Goal: Information Seeking & Learning: Learn about a topic

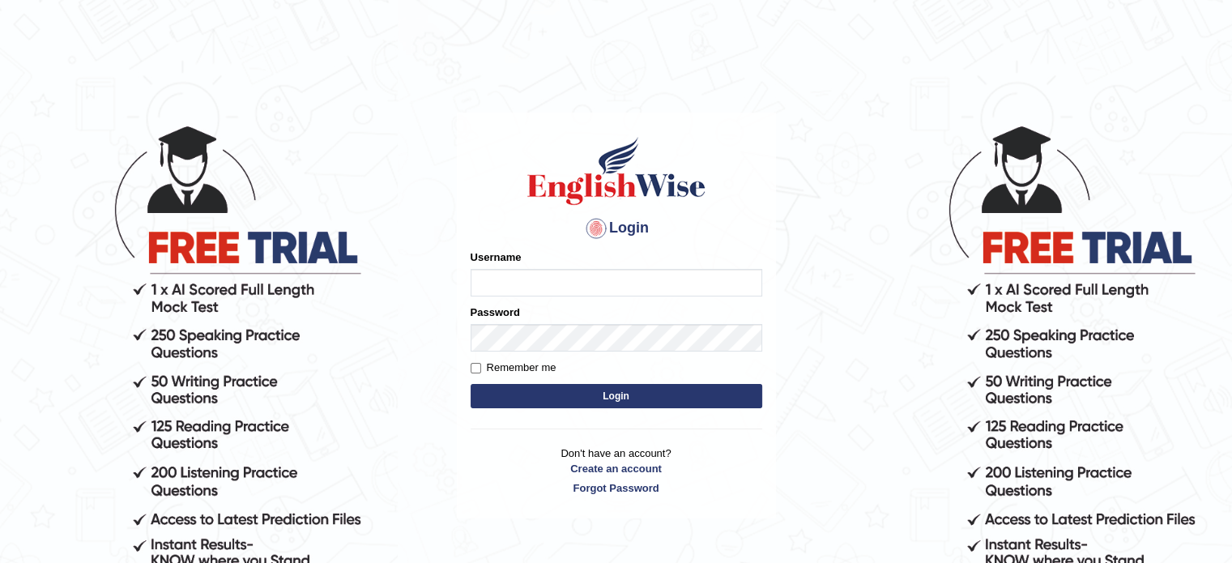
type input "Nigampatel"
click at [492, 401] on button "Login" at bounding box center [617, 396] width 292 height 24
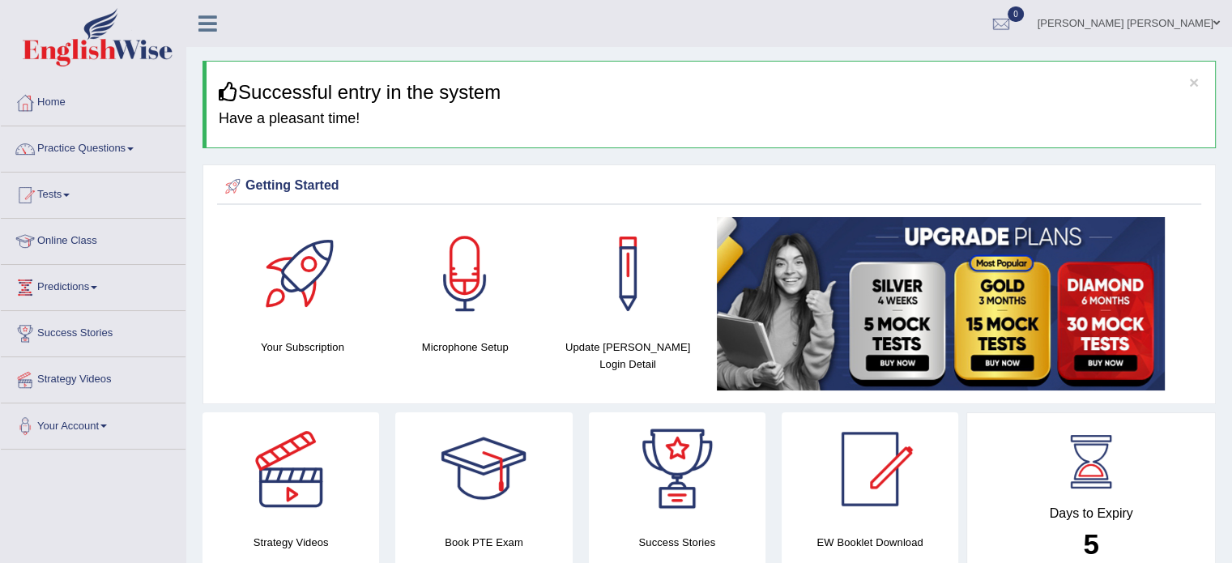
click at [129, 150] on link "Practice Questions" at bounding box center [93, 146] width 185 height 40
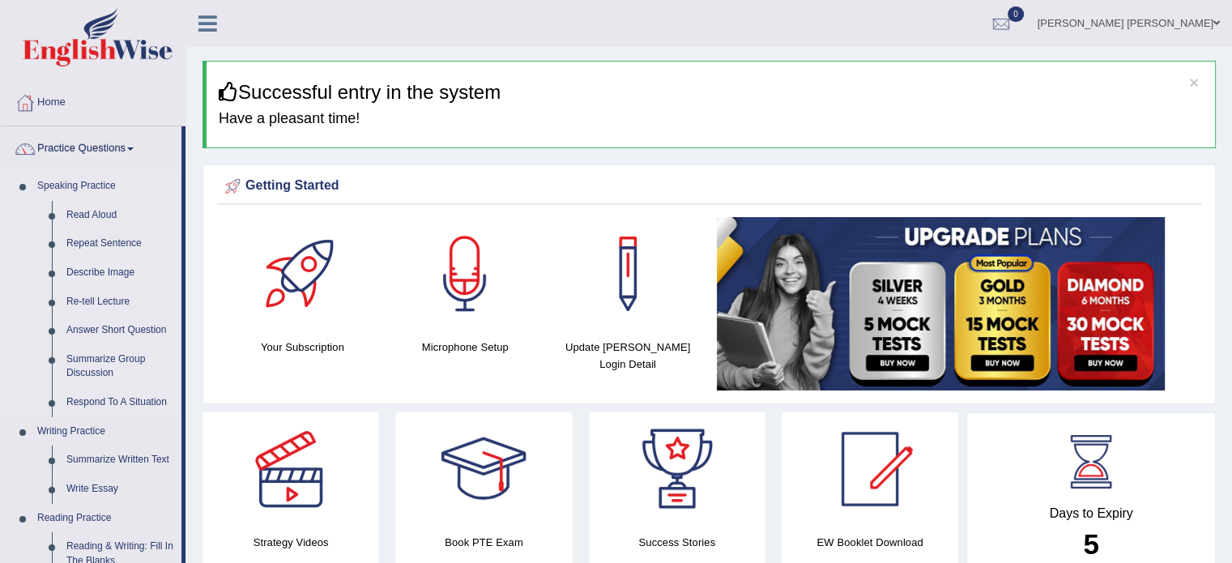
click at [80, 275] on link "Describe Image" at bounding box center [120, 272] width 122 height 29
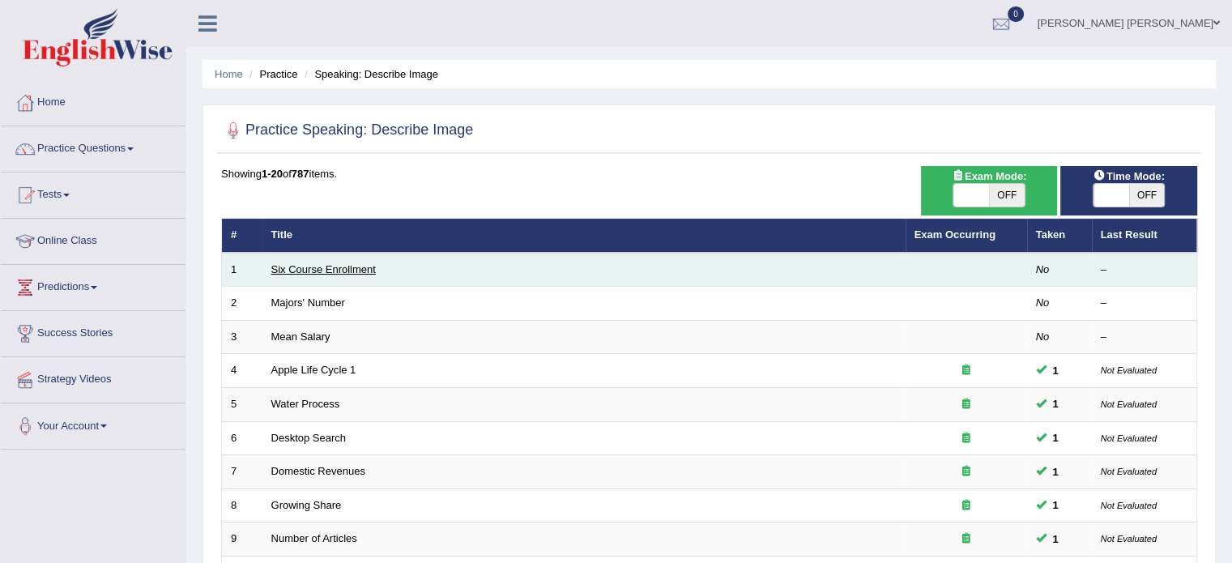
click at [335, 266] on link "Six Course Enrollment" at bounding box center [323, 269] width 104 height 12
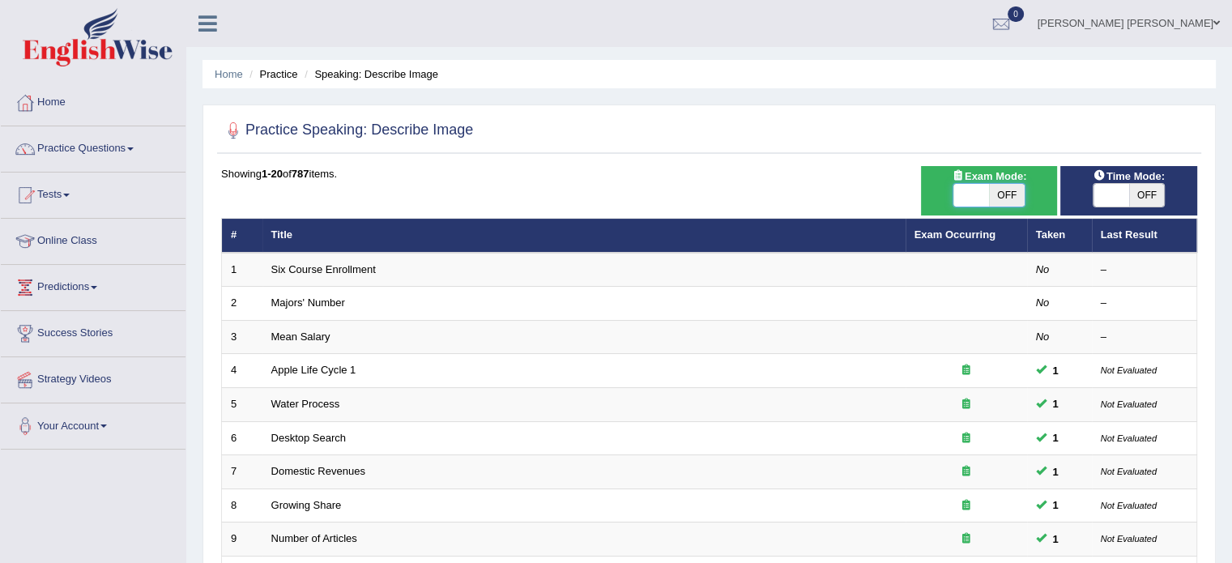
click at [960, 194] on span at bounding box center [971, 195] width 36 height 23
checkbox input "true"
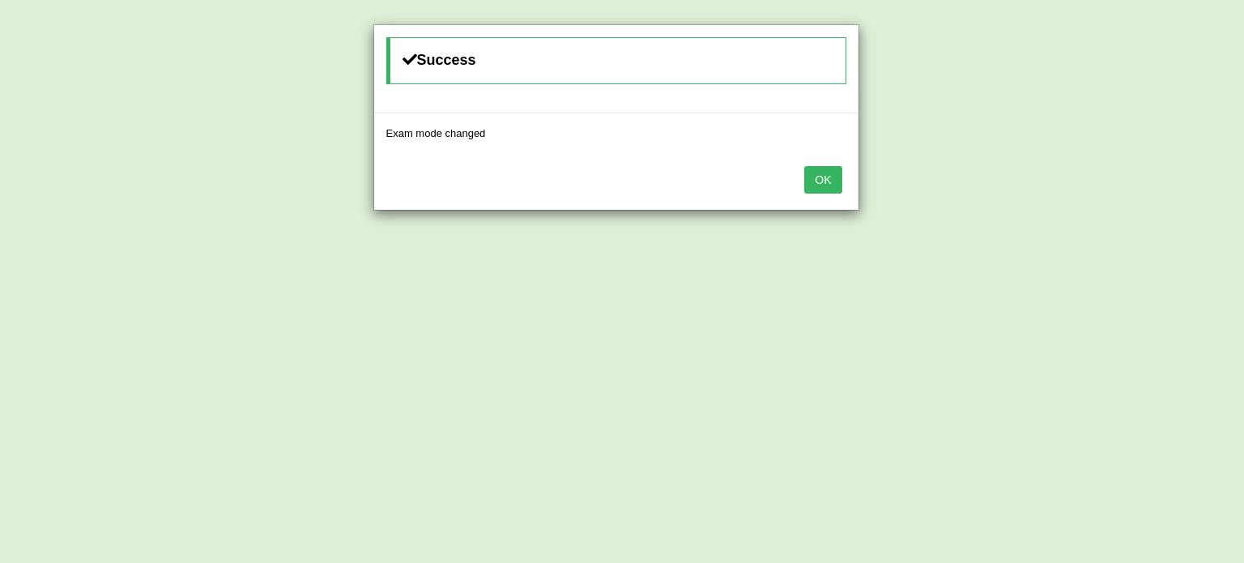
click at [812, 177] on button "OK" at bounding box center [822, 180] width 37 height 28
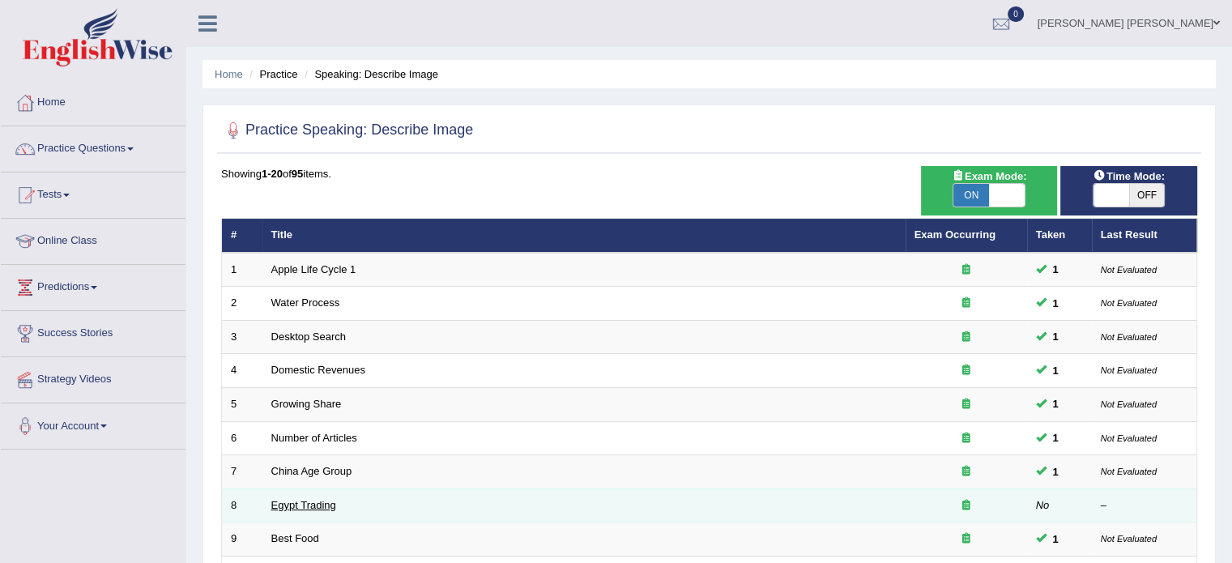
click at [317, 499] on link "Egypt Trading" at bounding box center [303, 505] width 65 height 12
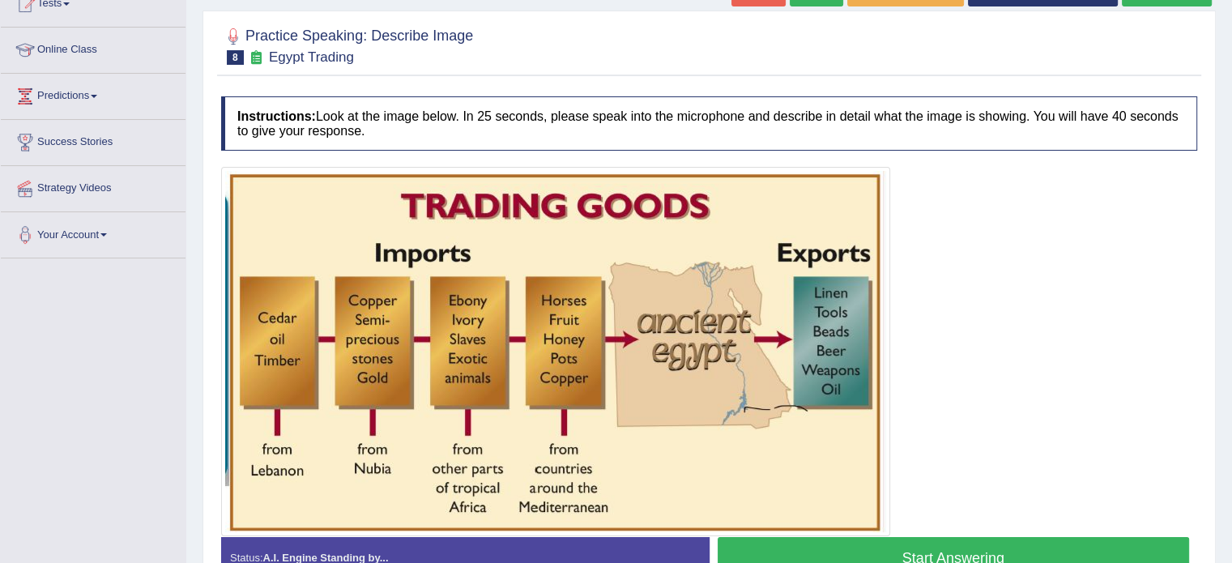
scroll to position [227, 0]
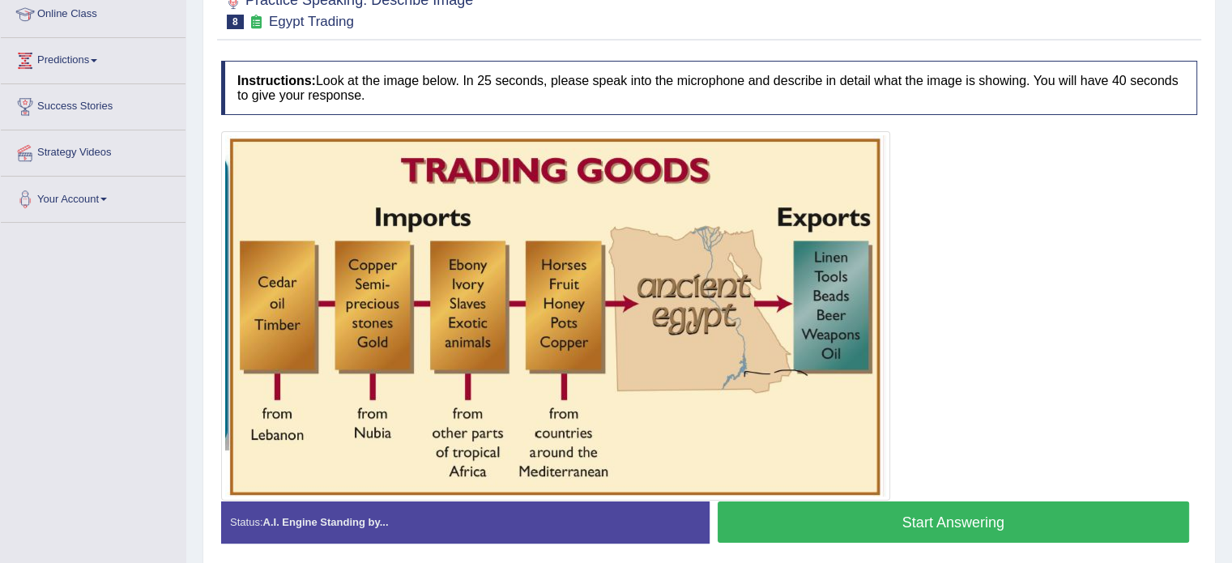
click at [773, 520] on button "Start Answering" at bounding box center [953, 521] width 472 height 41
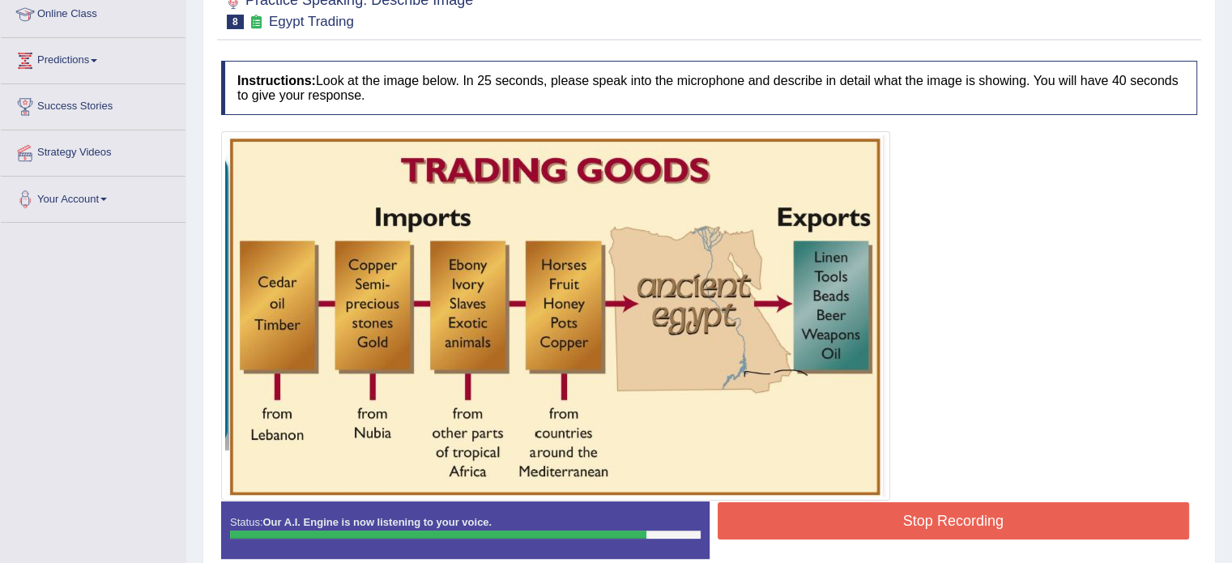
click at [773, 520] on button "Stop Recording" at bounding box center [953, 520] width 472 height 37
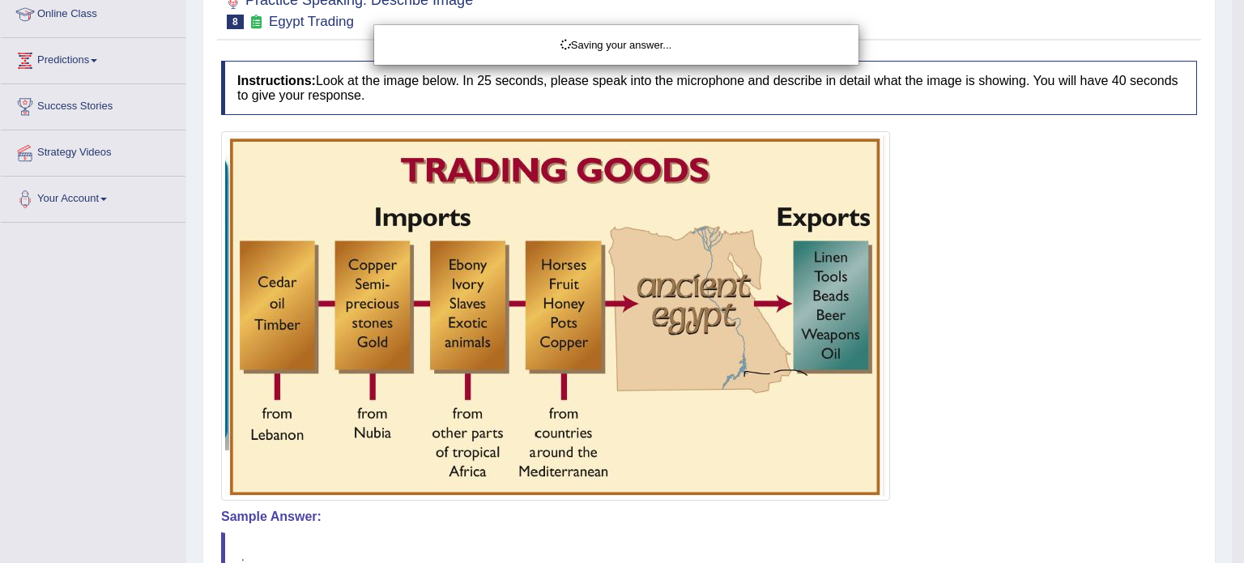
click at [1243, 500] on div "Saving your answer..." at bounding box center [622, 281] width 1244 height 563
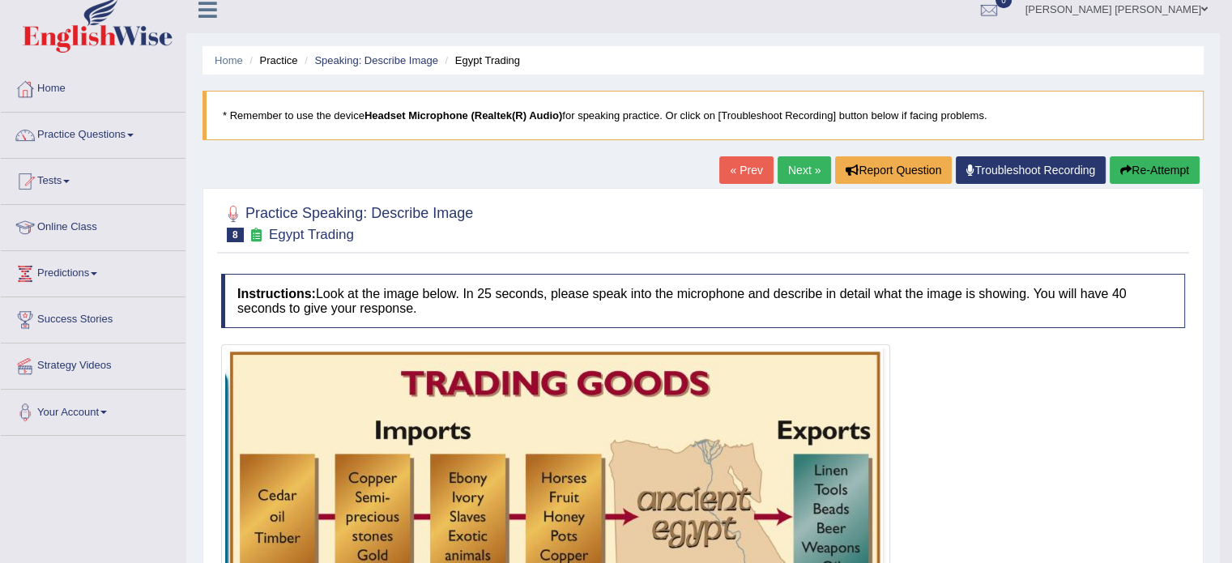
scroll to position [0, 0]
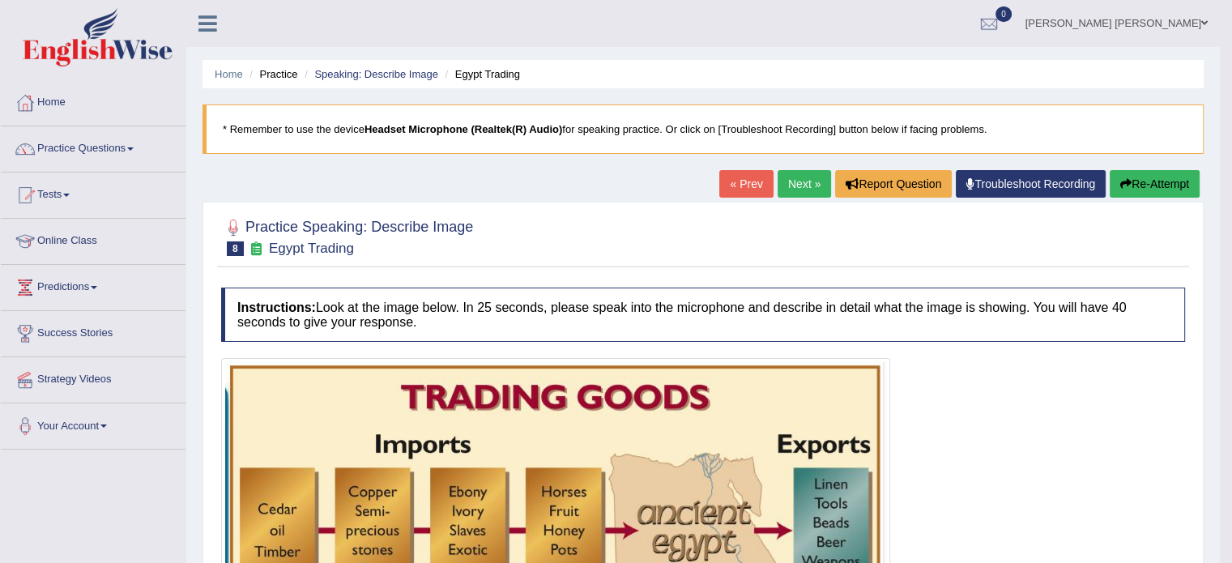
click at [787, 175] on link "Next »" at bounding box center [803, 184] width 53 height 28
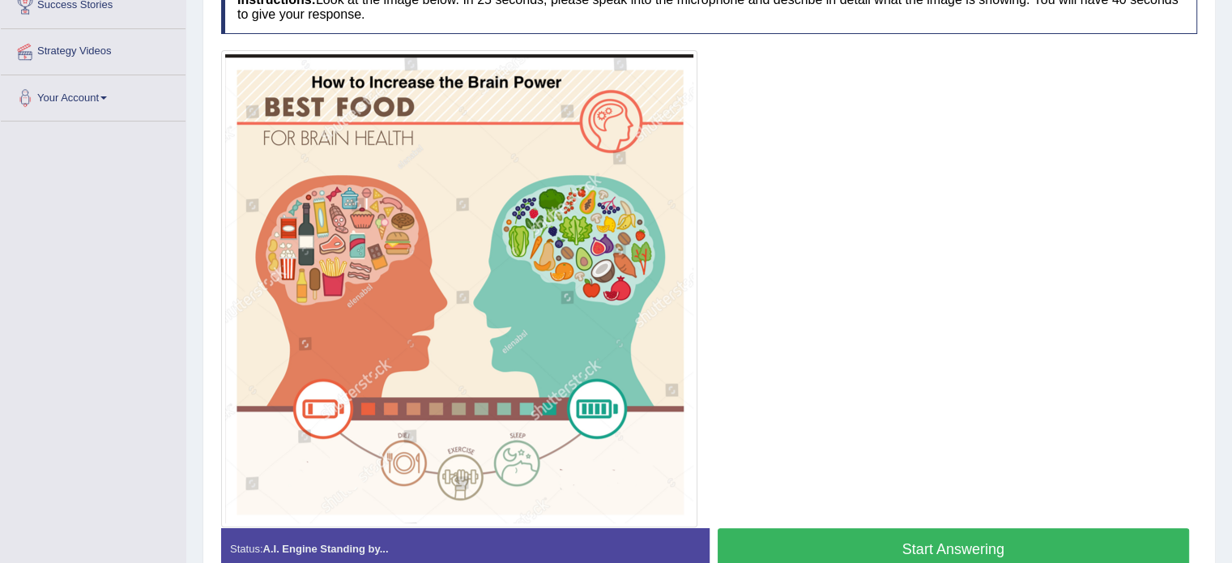
scroll to position [327, 0]
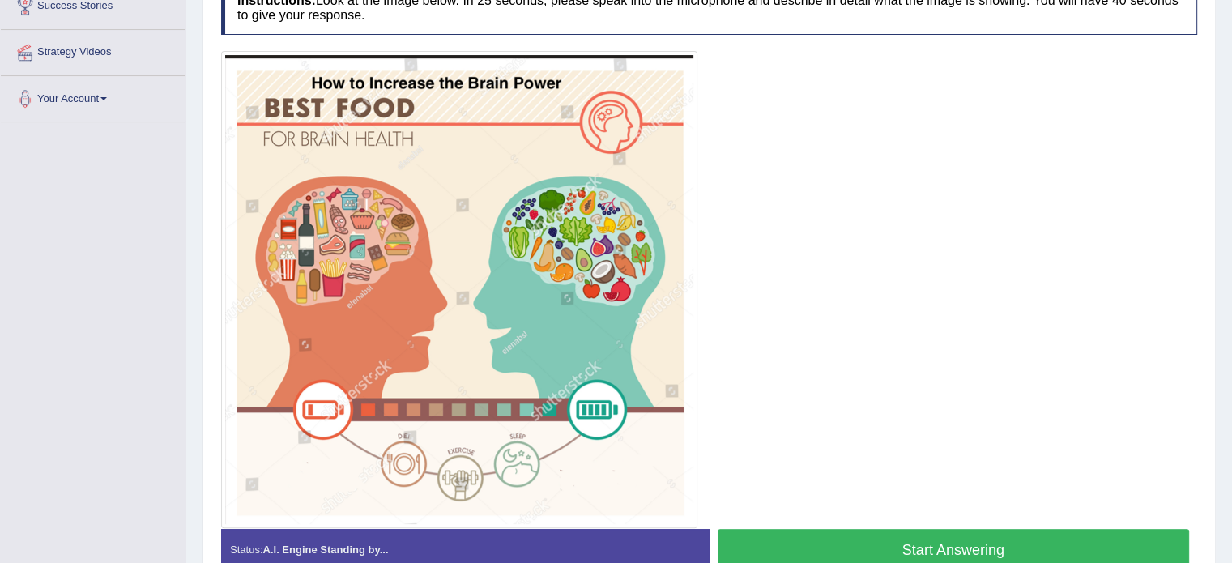
click at [794, 543] on button "Start Answering" at bounding box center [953, 549] width 472 height 41
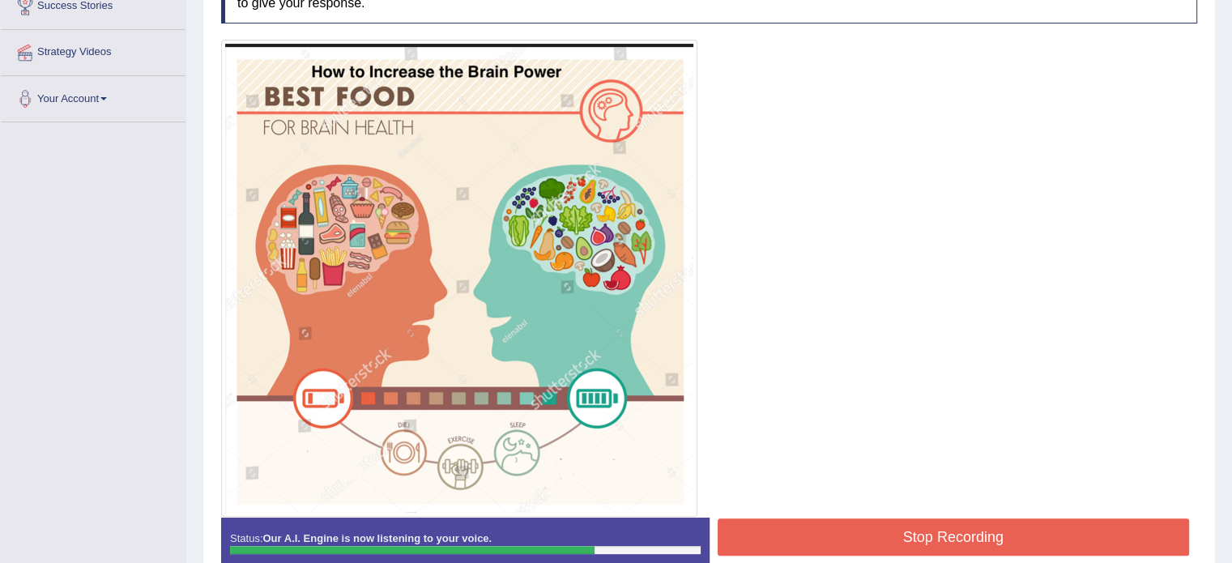
click at [794, 543] on button "Stop Recording" at bounding box center [953, 536] width 472 height 37
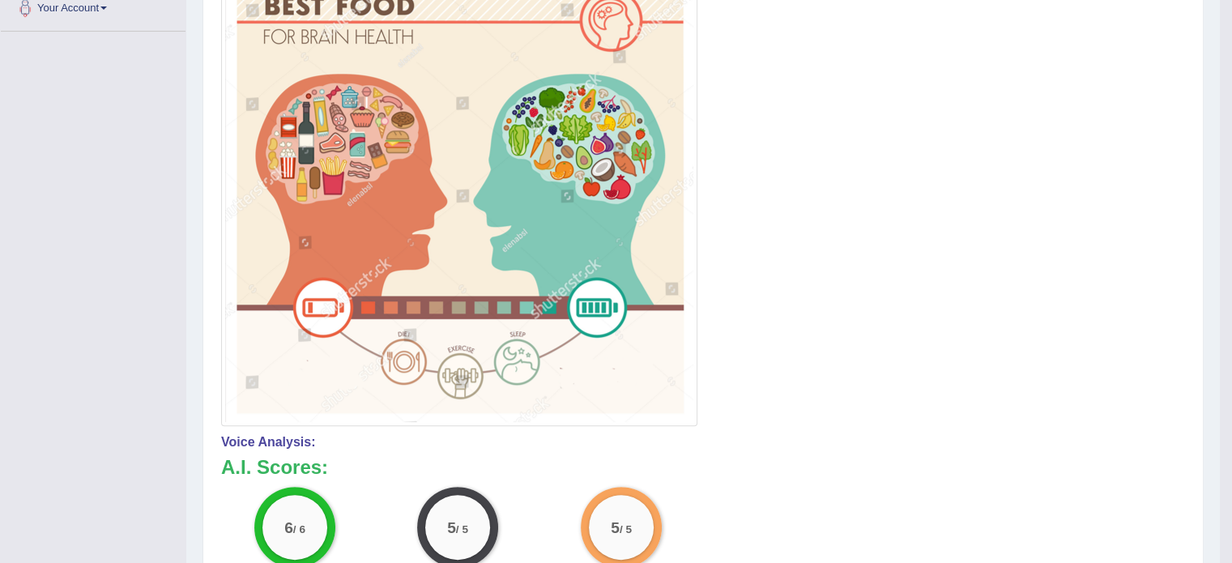
scroll to position [0, 0]
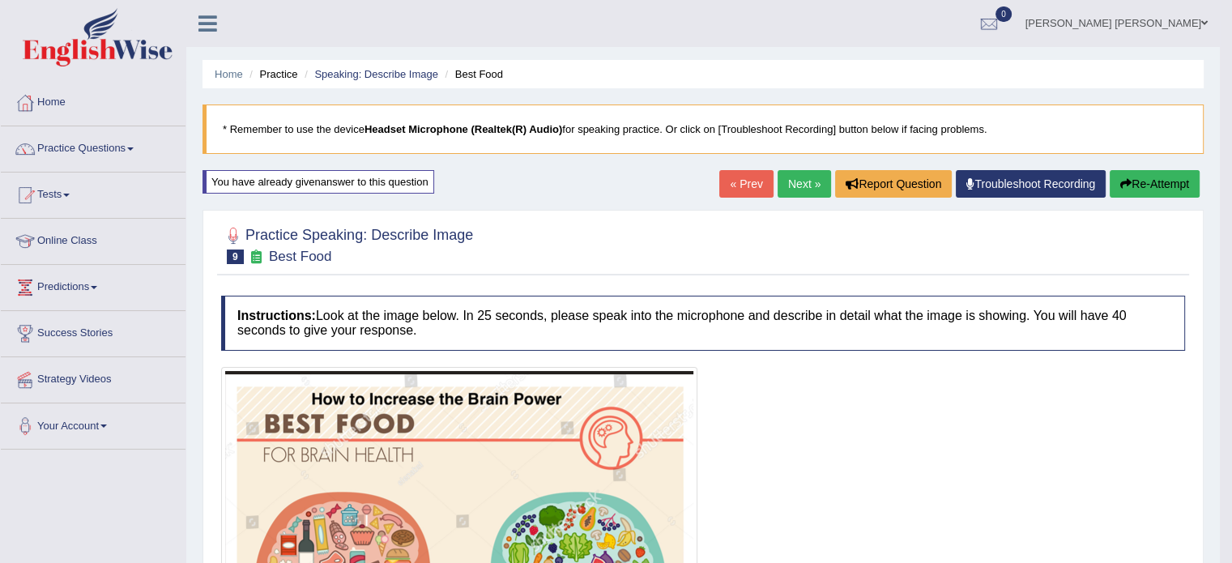
click at [810, 187] on link "Next »" at bounding box center [803, 184] width 53 height 28
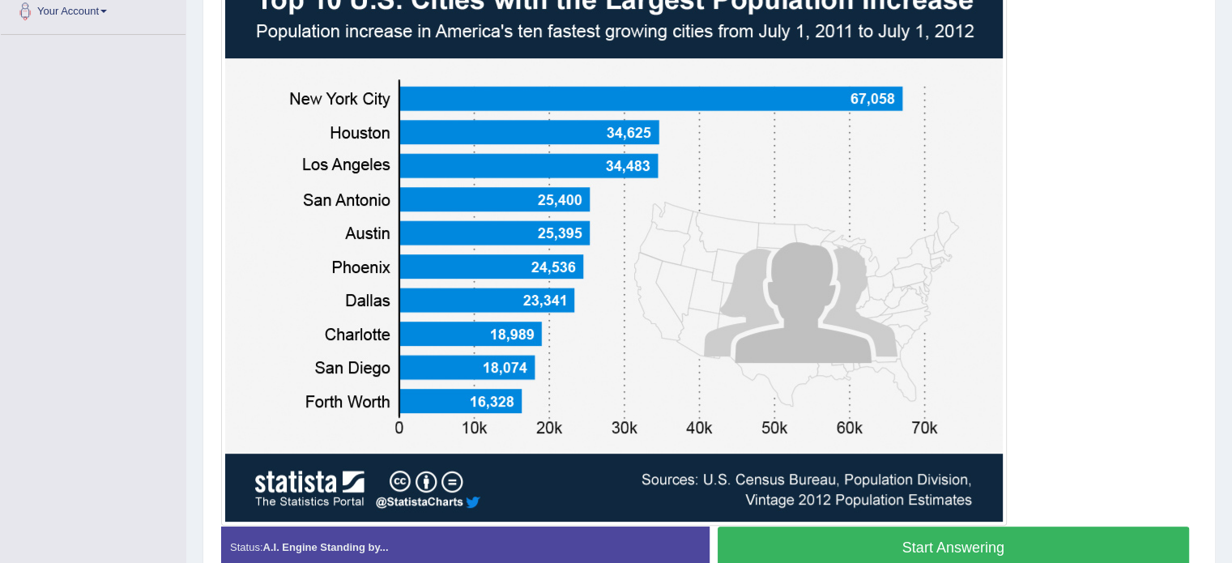
scroll to position [418, 0]
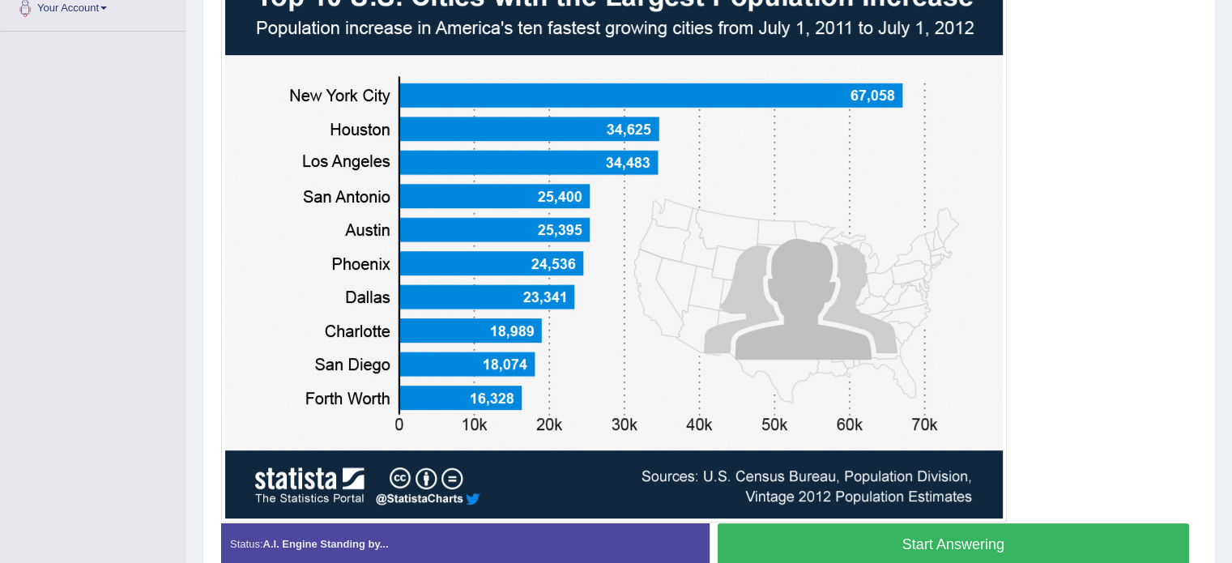
click at [901, 547] on button "Start Answering" at bounding box center [953, 543] width 472 height 41
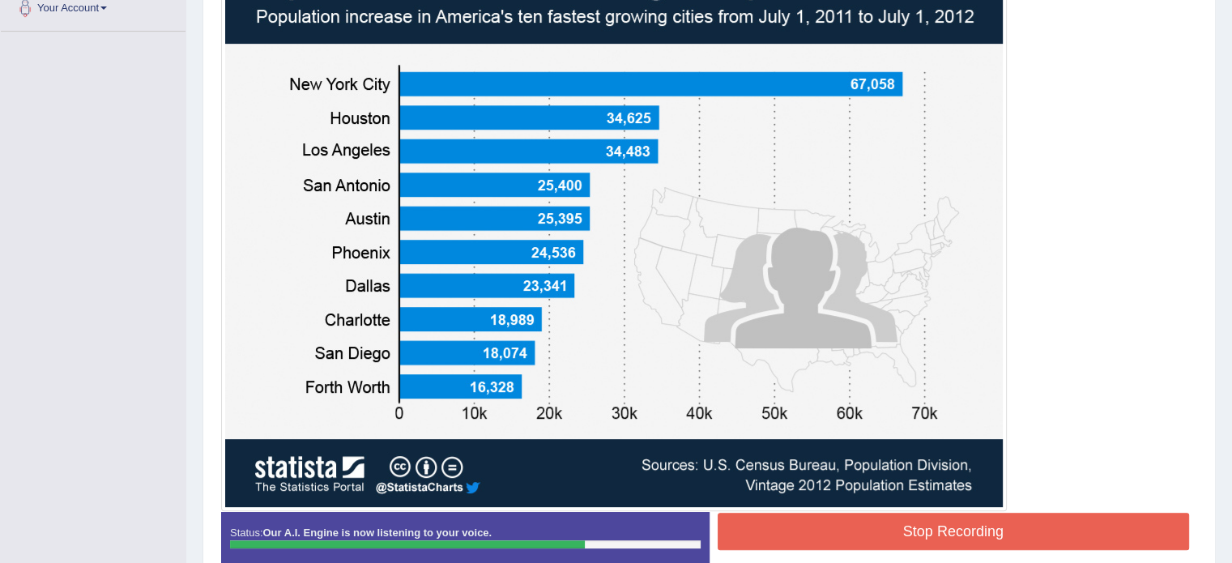
click at [901, 547] on div "Stop Recording" at bounding box center [953, 533] width 488 height 41
click at [897, 543] on button "Stop Recording" at bounding box center [953, 531] width 472 height 37
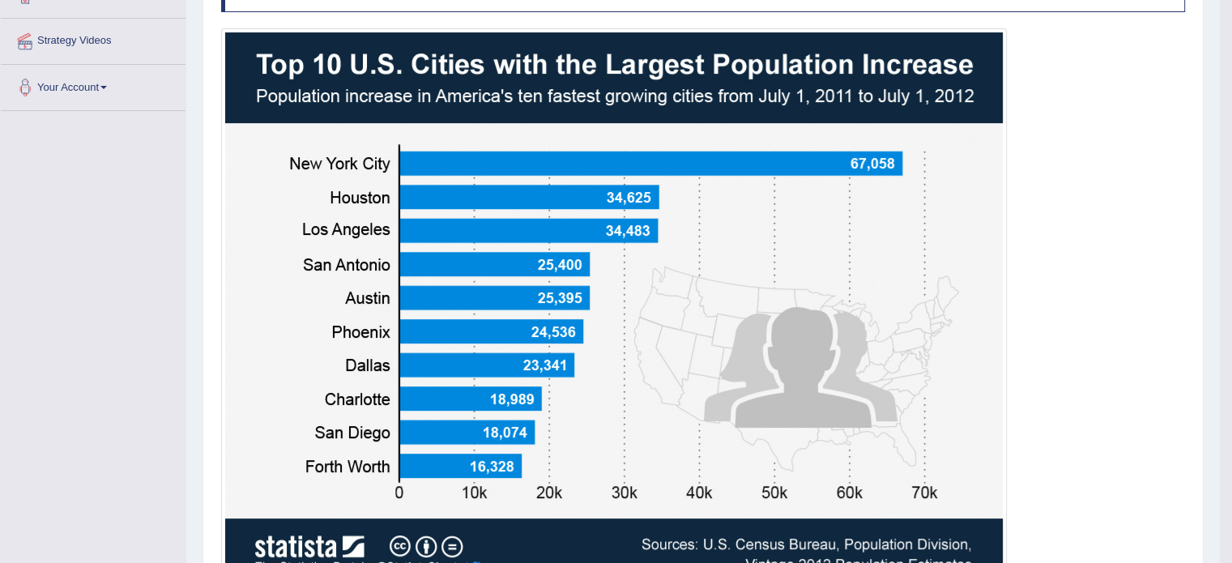
scroll to position [256, 0]
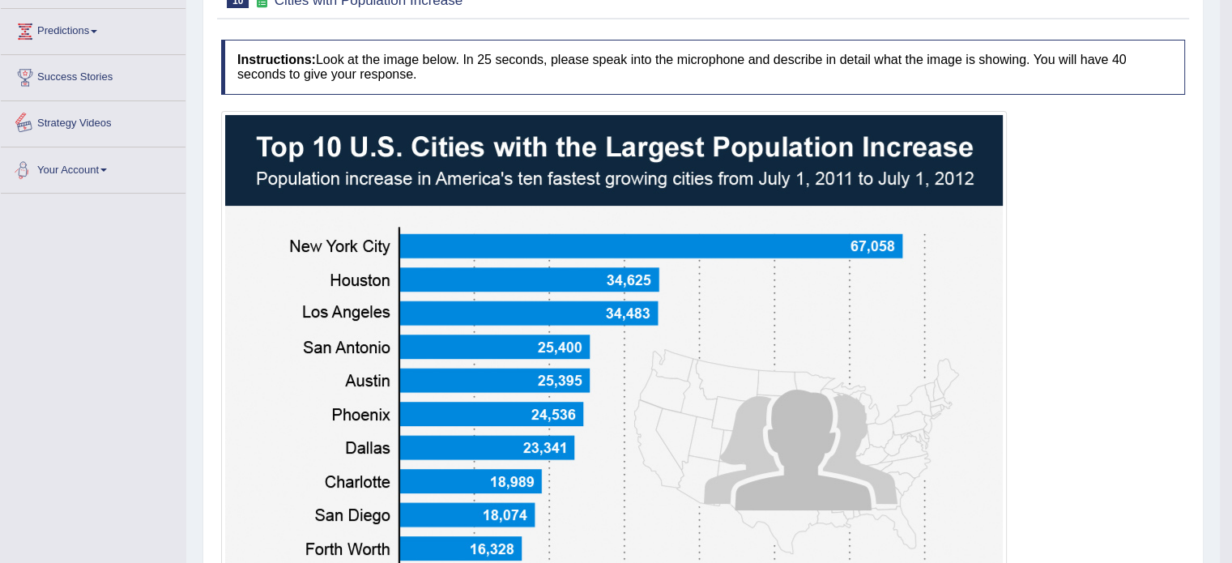
click at [78, 127] on link "Strategy Videos" at bounding box center [93, 121] width 185 height 40
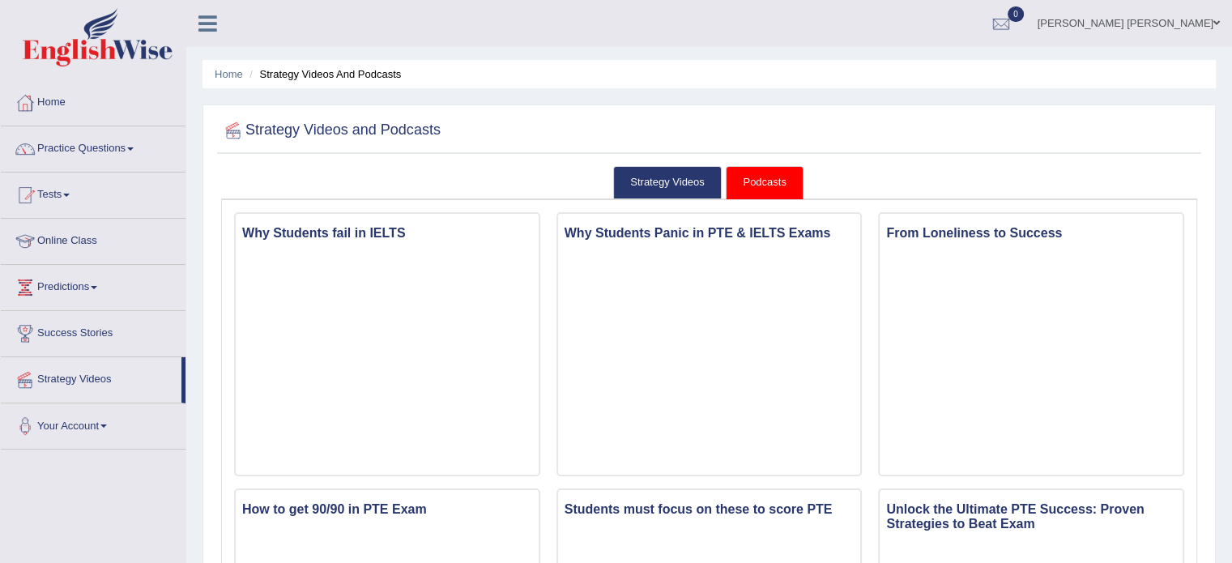
click at [98, 151] on link "Practice Questions" at bounding box center [93, 146] width 185 height 40
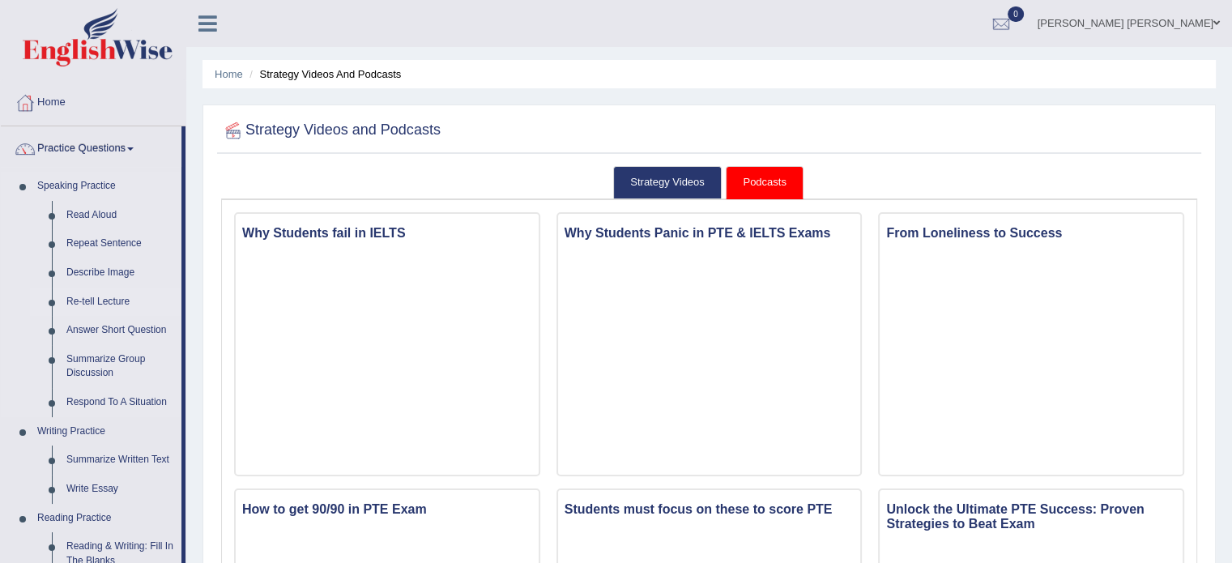
click at [109, 296] on link "Re-tell Lecture" at bounding box center [120, 301] width 122 height 29
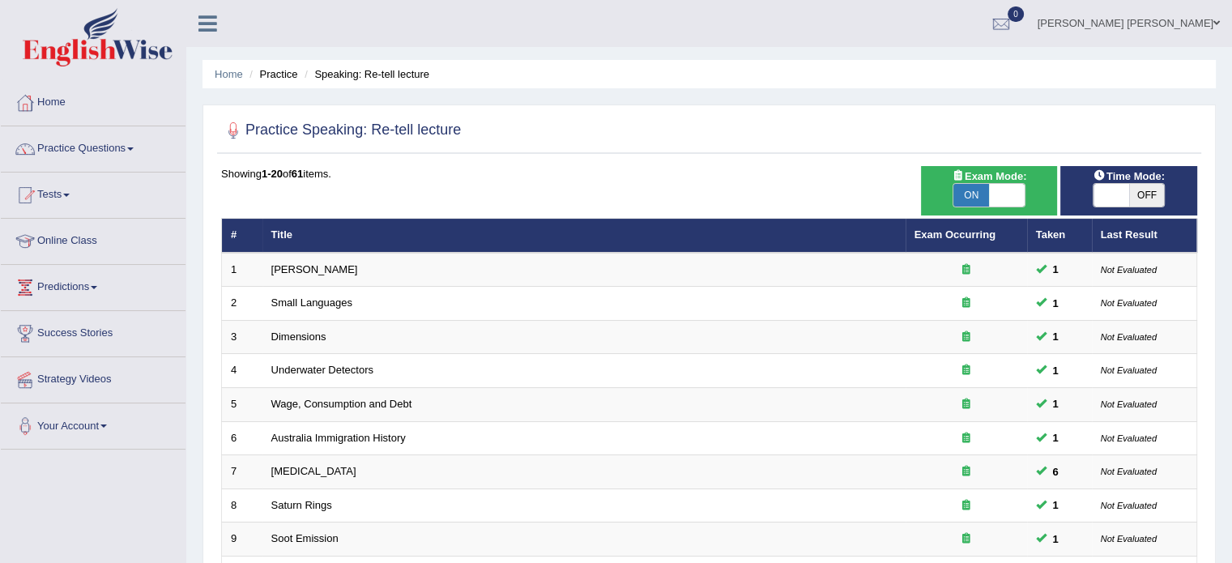
scroll to position [492, 0]
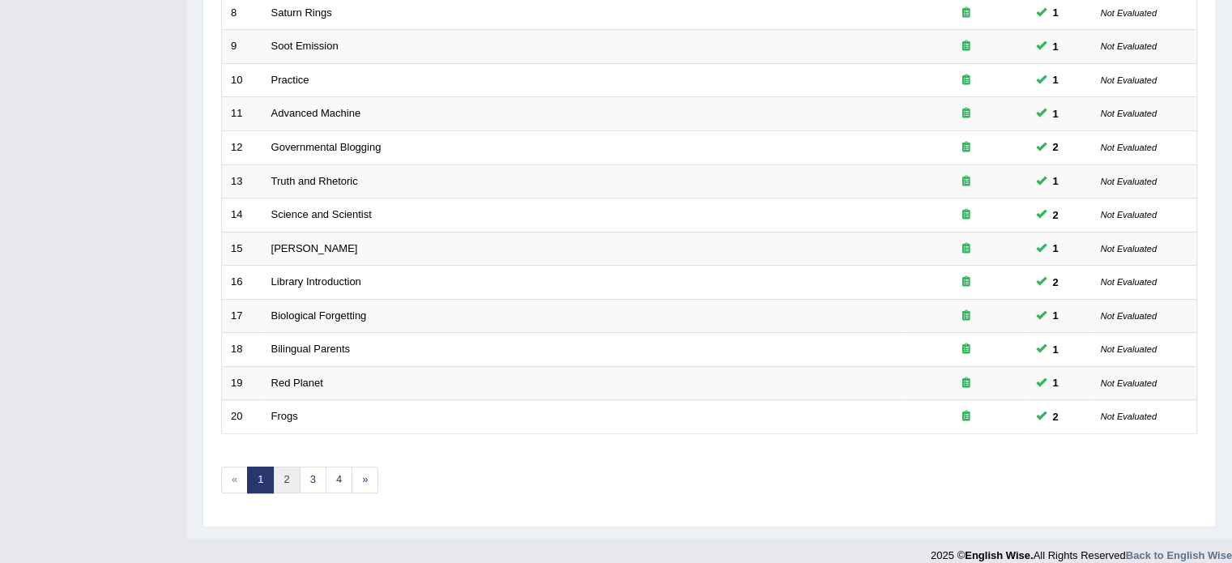
click at [273, 466] on link "2" at bounding box center [286, 479] width 27 height 27
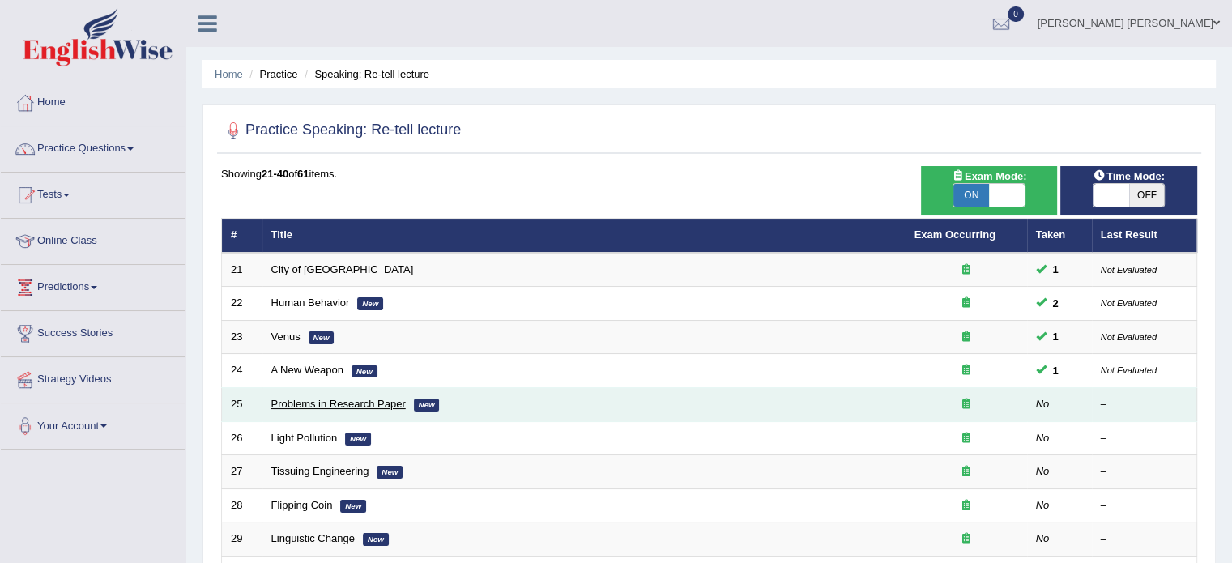
click at [347, 401] on link "Problems in Research Paper" at bounding box center [338, 404] width 134 height 12
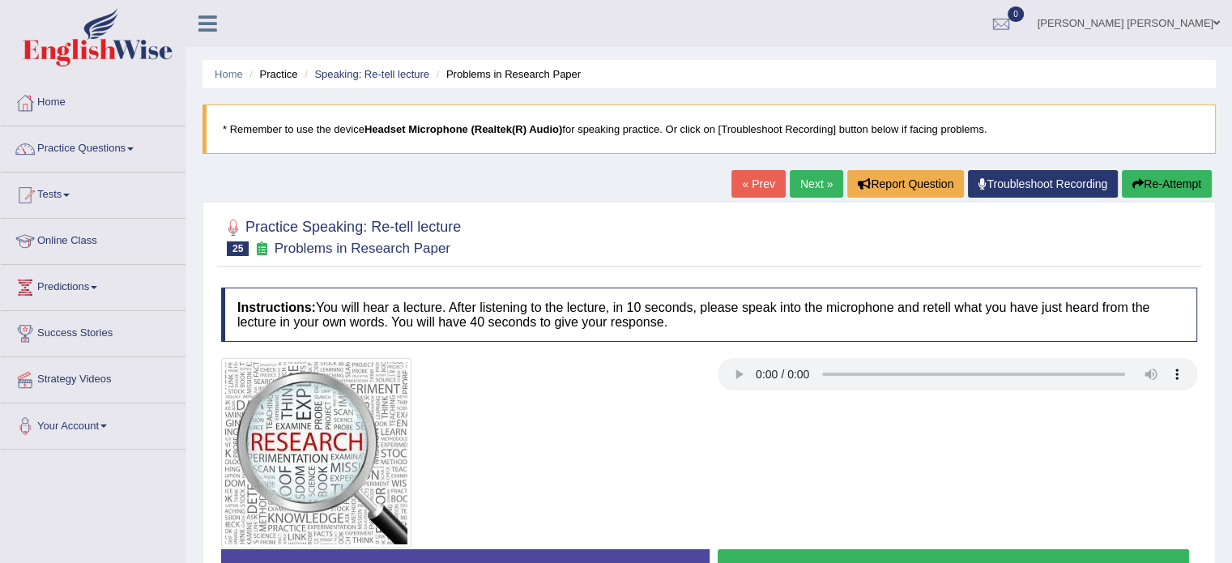
click at [829, 549] on button "Start Answering" at bounding box center [953, 569] width 472 height 41
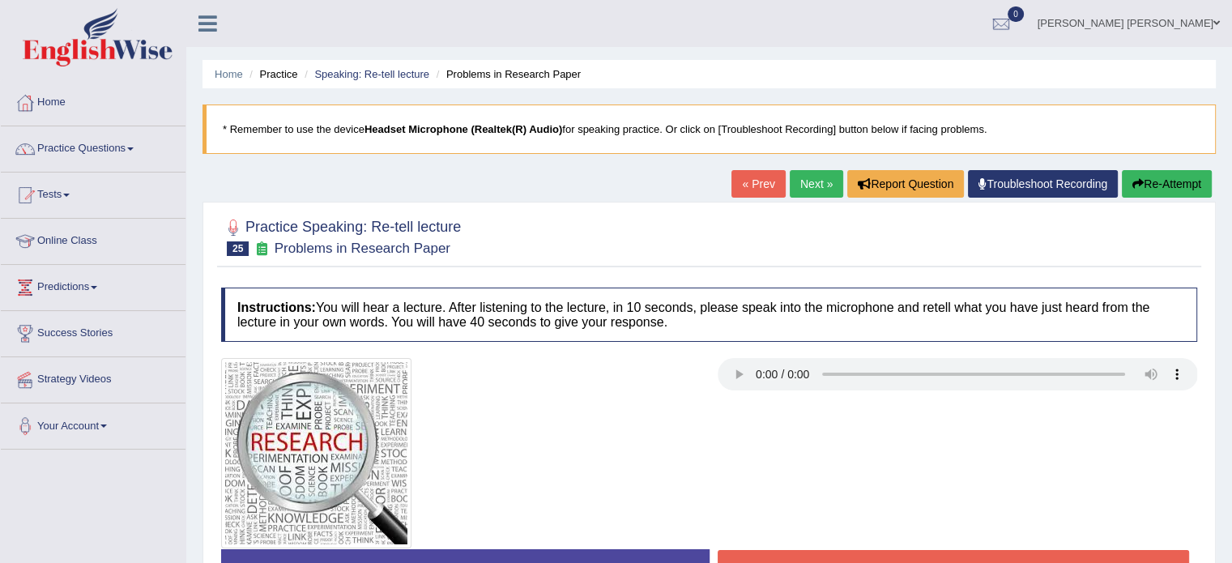
click at [829, 550] on button "Stop Recording" at bounding box center [953, 568] width 472 height 37
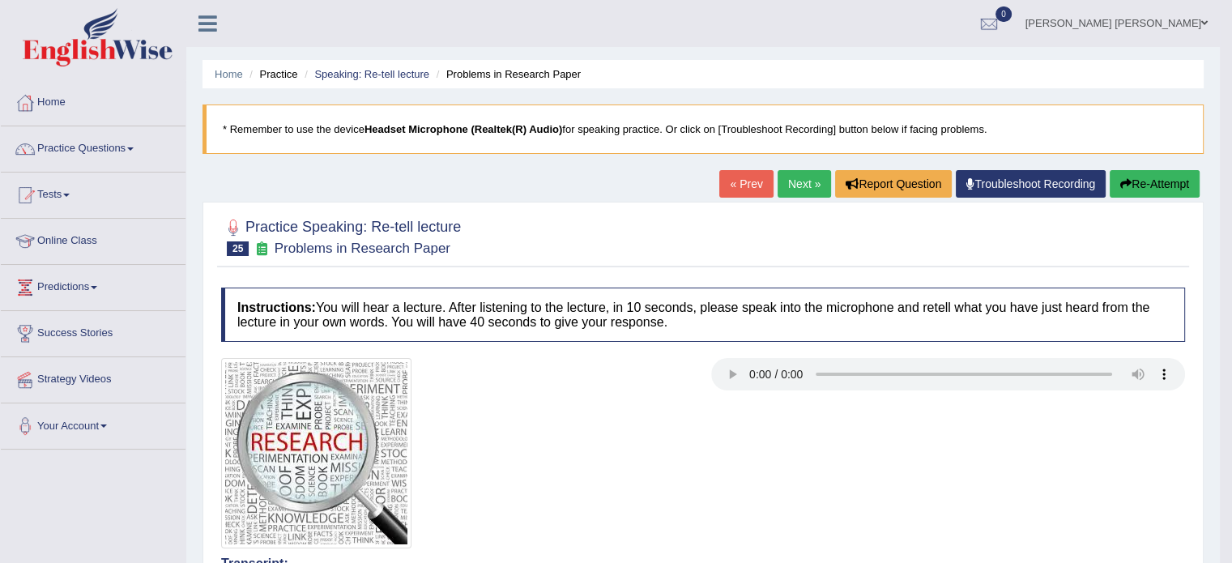
drag, startPoint x: 270, startPoint y: 245, endPoint x: 459, endPoint y: 217, distance: 191.5
click at [470, 211] on div "Practice Speaking: Re-tell lecture 25 Problems in Research Paper" at bounding box center [703, 239] width 972 height 57
click at [279, 241] on small "Problems in Research Paper" at bounding box center [363, 248] width 176 height 15
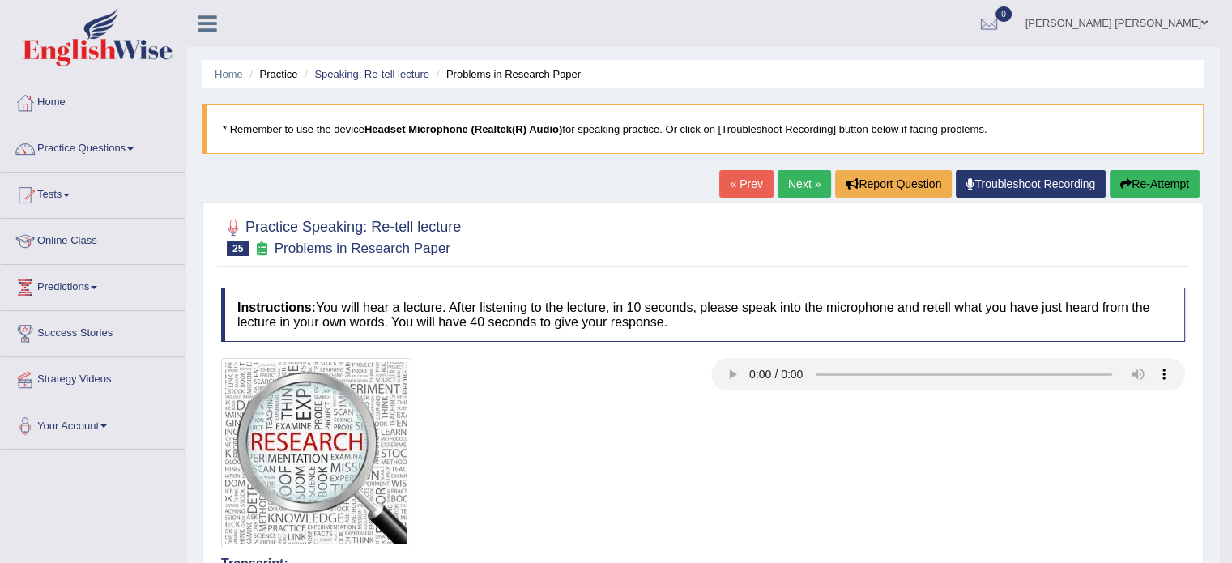
click at [279, 241] on small "Problems in Research Paper" at bounding box center [363, 248] width 176 height 15
drag, startPoint x: 279, startPoint y: 240, endPoint x: 287, endPoint y: 255, distance: 17.8
click at [287, 255] on div "Practice Speaking: Re-tell lecture 25 Problems in Research Paper" at bounding box center [703, 239] width 972 height 57
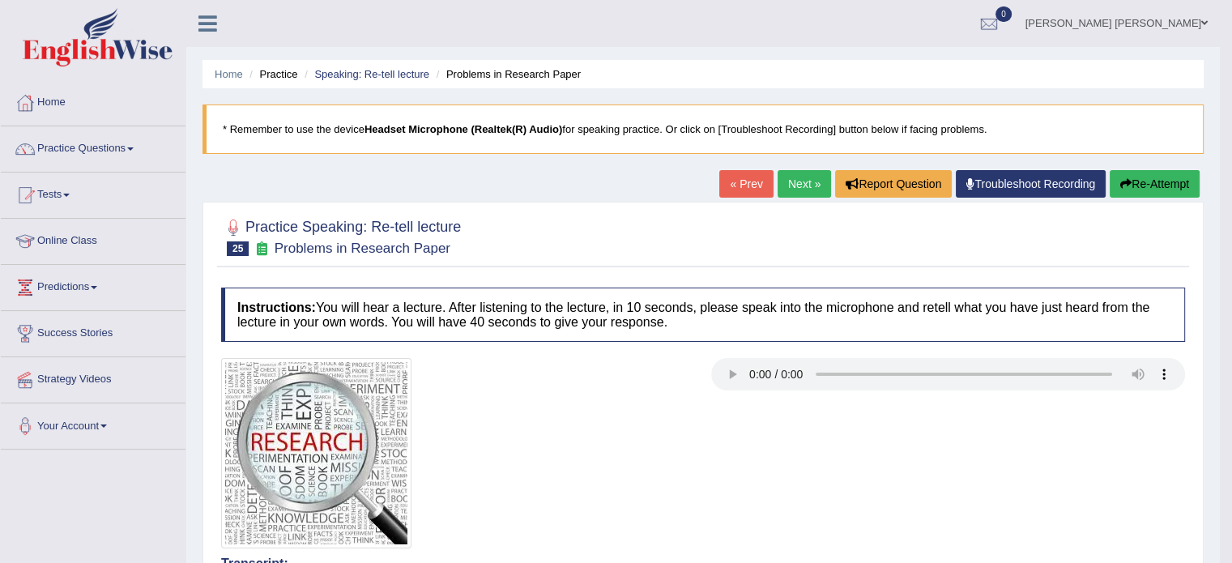
click at [304, 246] on small "Problems in Research Paper" at bounding box center [363, 248] width 176 height 15
drag, startPoint x: 304, startPoint y: 249, endPoint x: 321, endPoint y: 245, distance: 18.3
click at [317, 246] on small "Problems in Research Paper" at bounding box center [363, 248] width 176 height 15
click at [619, 211] on div "Practice Speaking: Re-tell lecture 25 Problems in Research Paper" at bounding box center [703, 239] width 972 height 57
click at [799, 189] on link "Next »" at bounding box center [803, 184] width 53 height 28
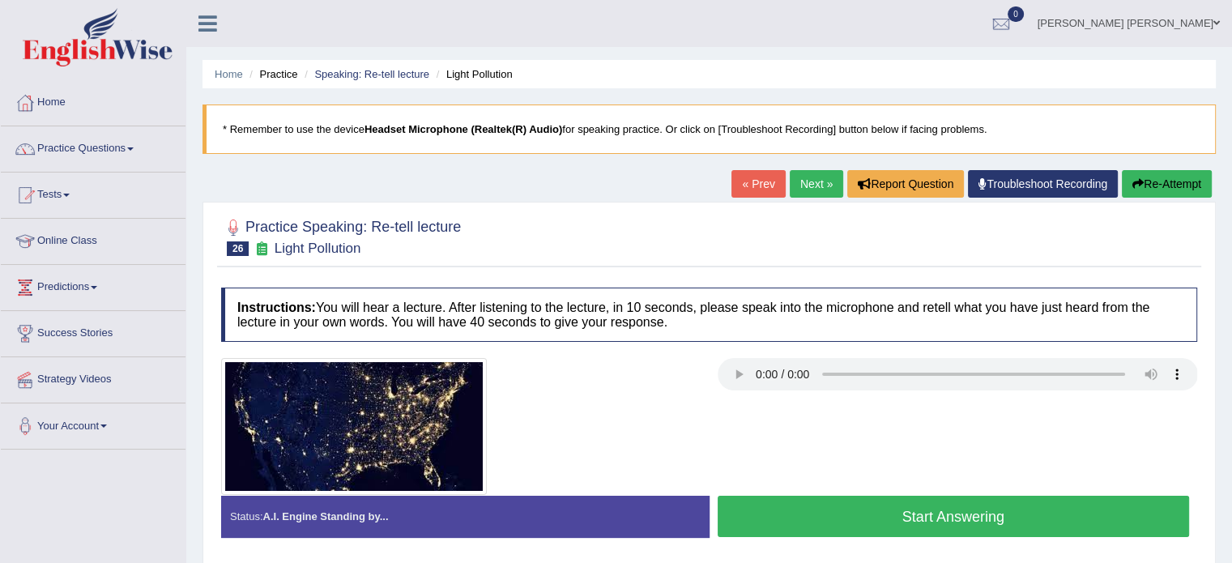
click at [775, 509] on button "Start Answering" at bounding box center [953, 516] width 472 height 41
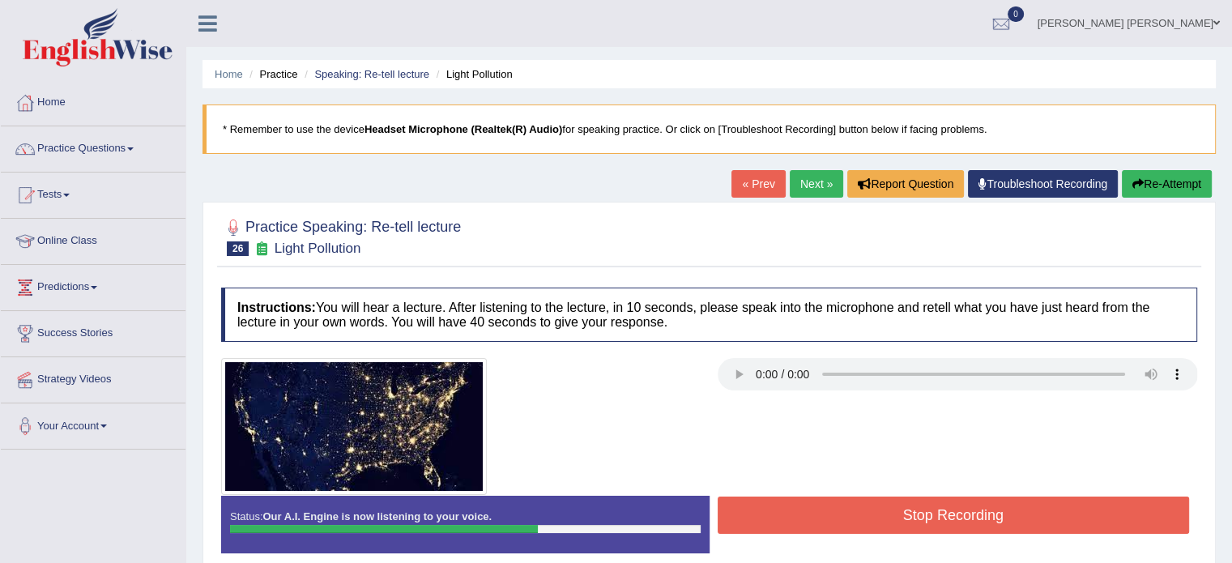
click at [775, 509] on button "Stop Recording" at bounding box center [953, 514] width 472 height 37
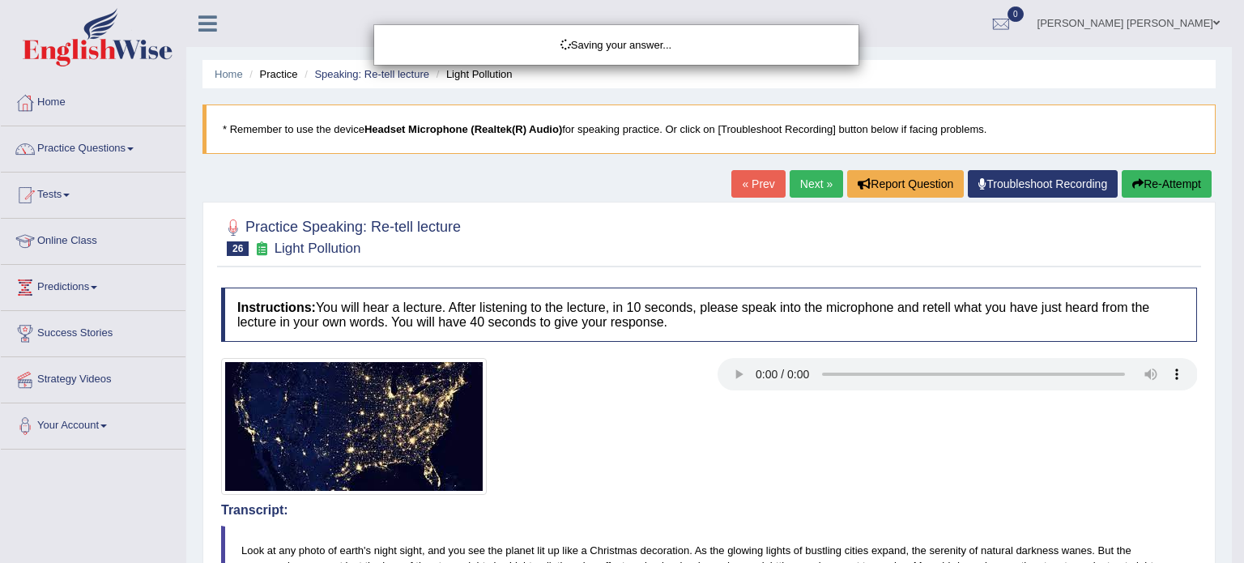
click at [1231, 485] on div "Saving your answer..." at bounding box center [622, 281] width 1244 height 563
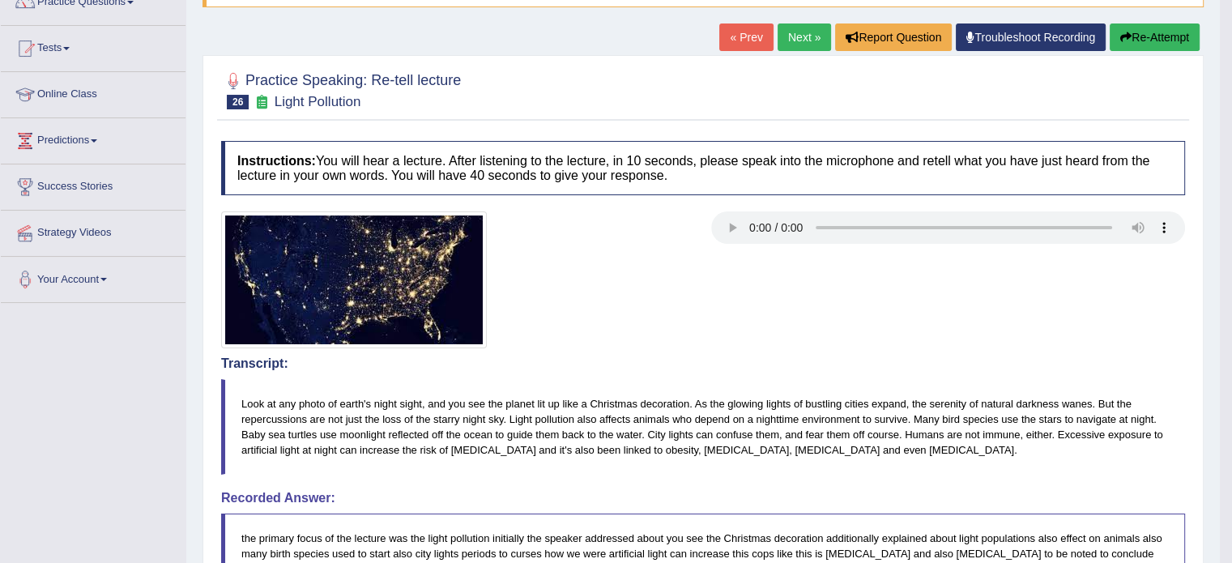
scroll to position [135, 0]
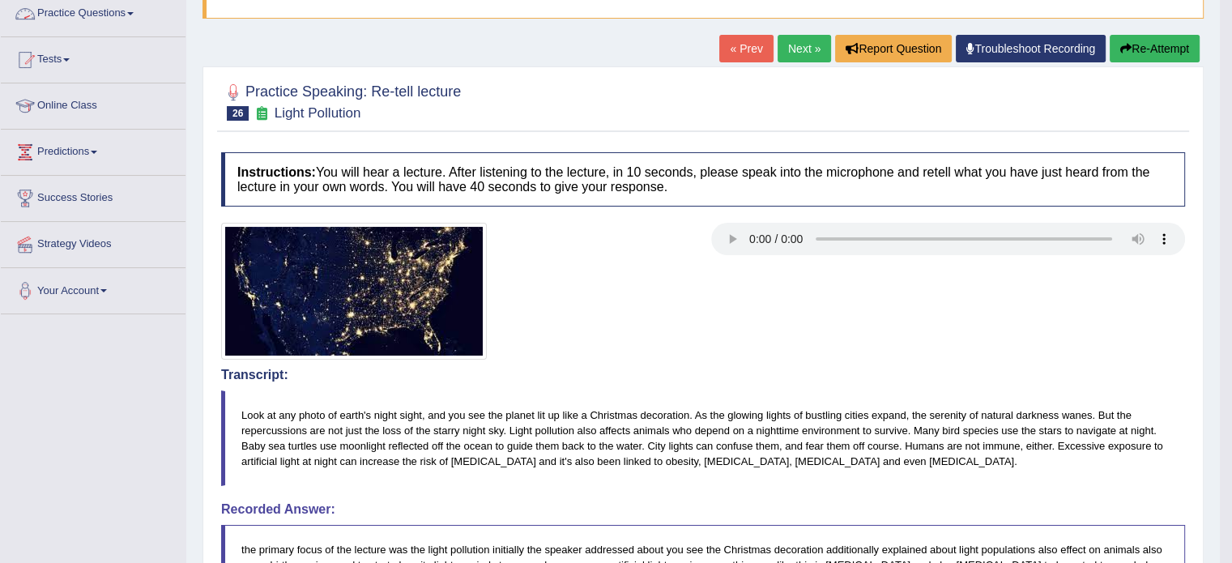
click at [68, 14] on link "Practice Questions" at bounding box center [93, 11] width 185 height 40
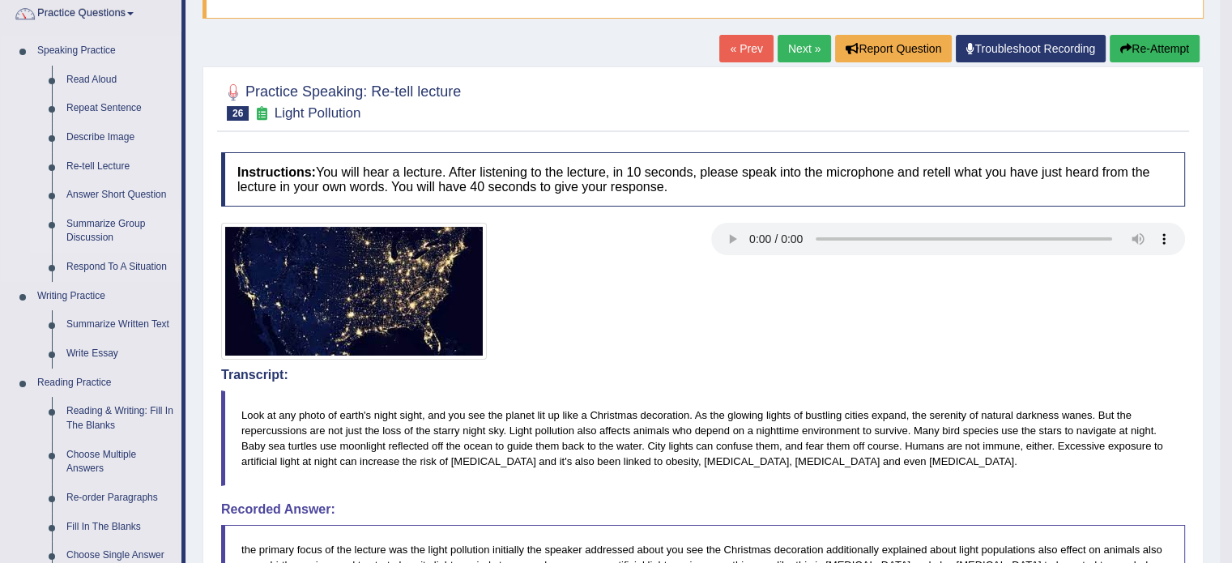
click at [109, 218] on link "Summarize Group Discussion" at bounding box center [120, 231] width 122 height 43
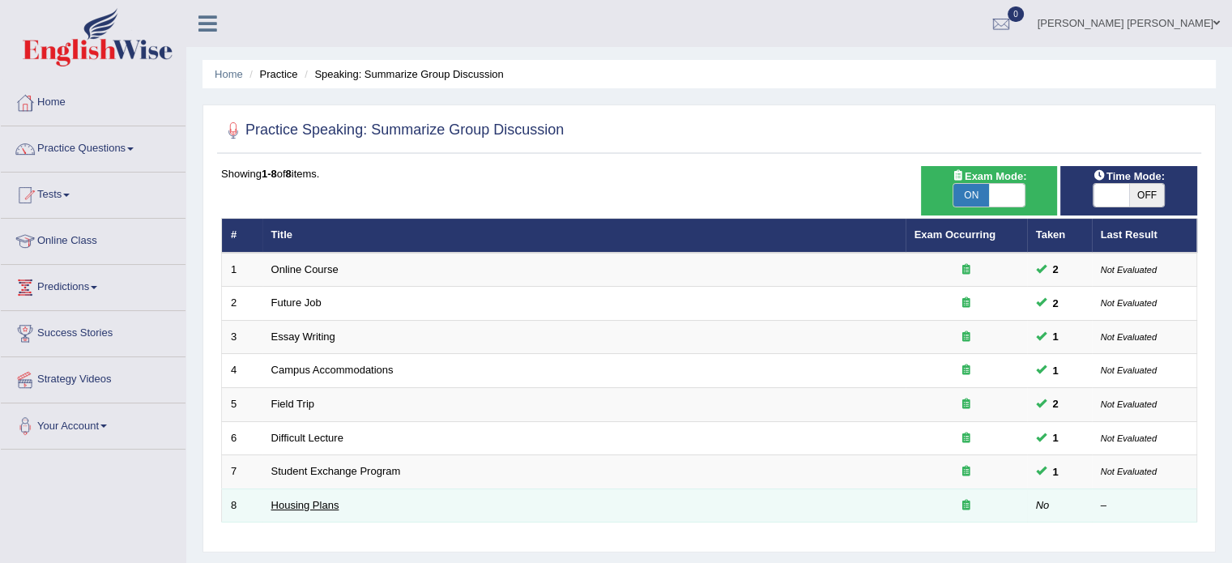
click at [312, 503] on link "Housing Plans" at bounding box center [305, 505] width 68 height 12
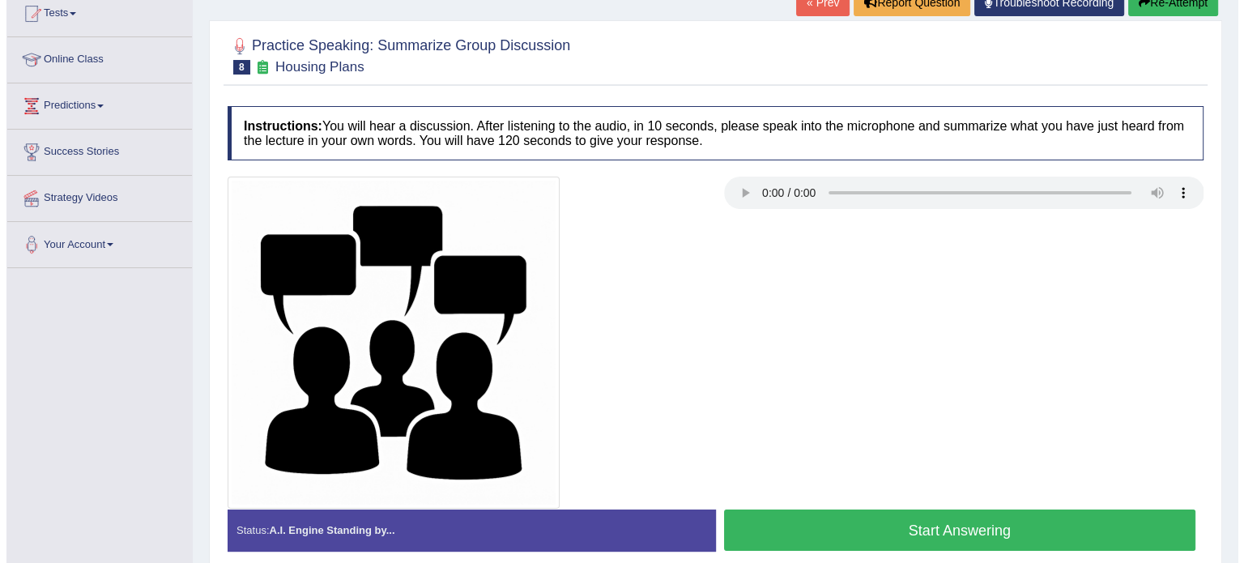
scroll to position [194, 0]
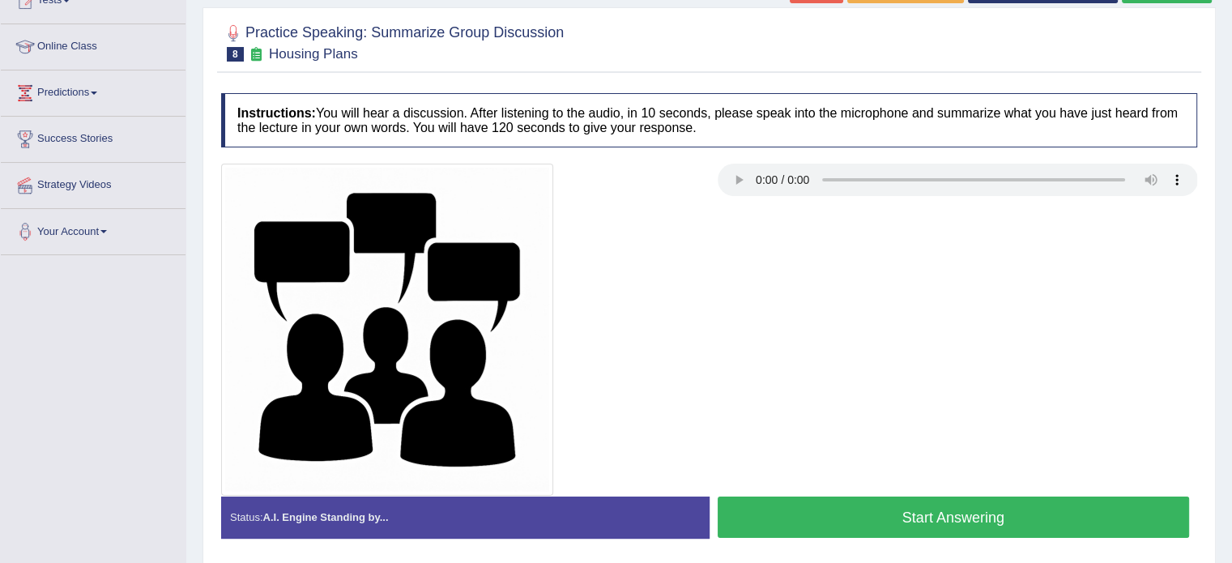
click at [844, 501] on button "Start Answering" at bounding box center [953, 516] width 472 height 41
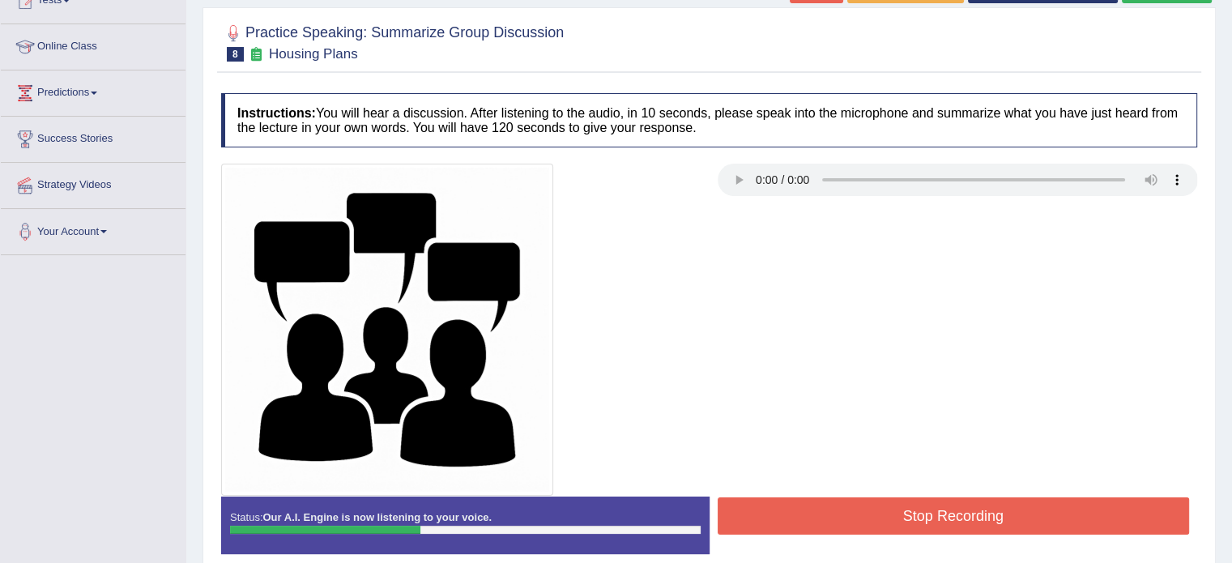
click at [844, 501] on button "Stop Recording" at bounding box center [953, 515] width 472 height 37
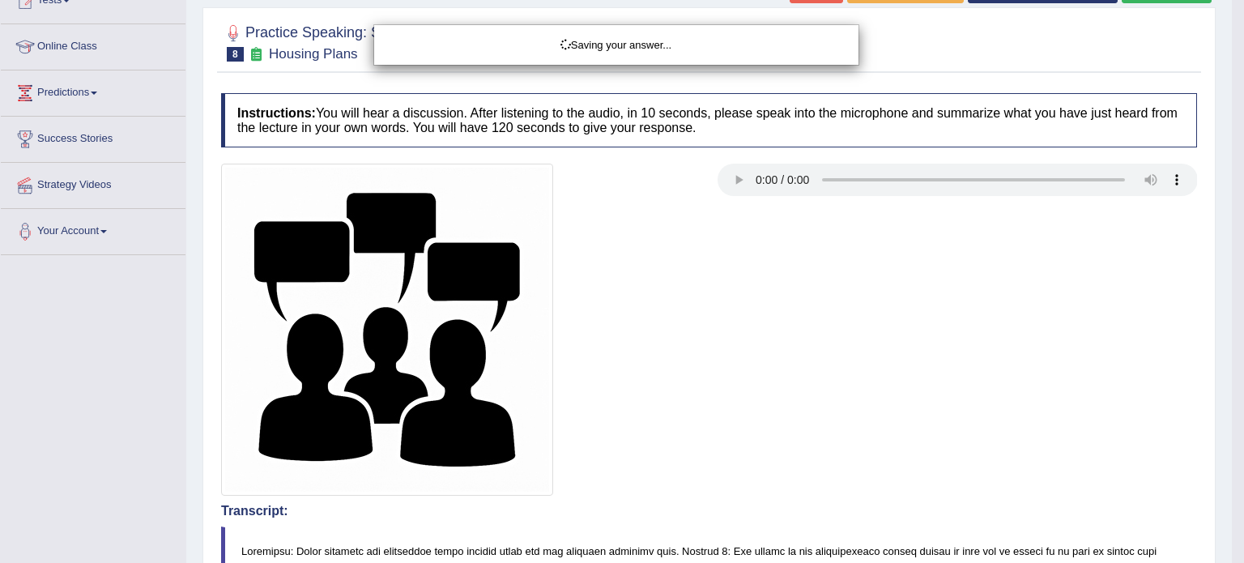
click at [1237, 465] on div "Saving your answer..." at bounding box center [622, 281] width 1244 height 563
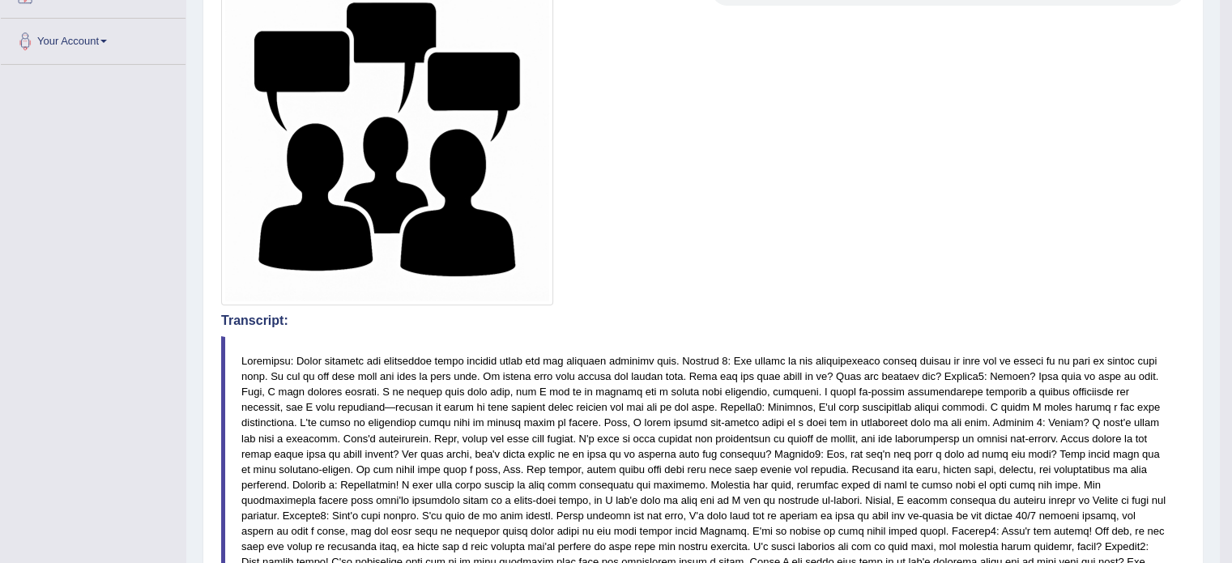
scroll to position [356, 0]
